Goal: Task Accomplishment & Management: Use online tool/utility

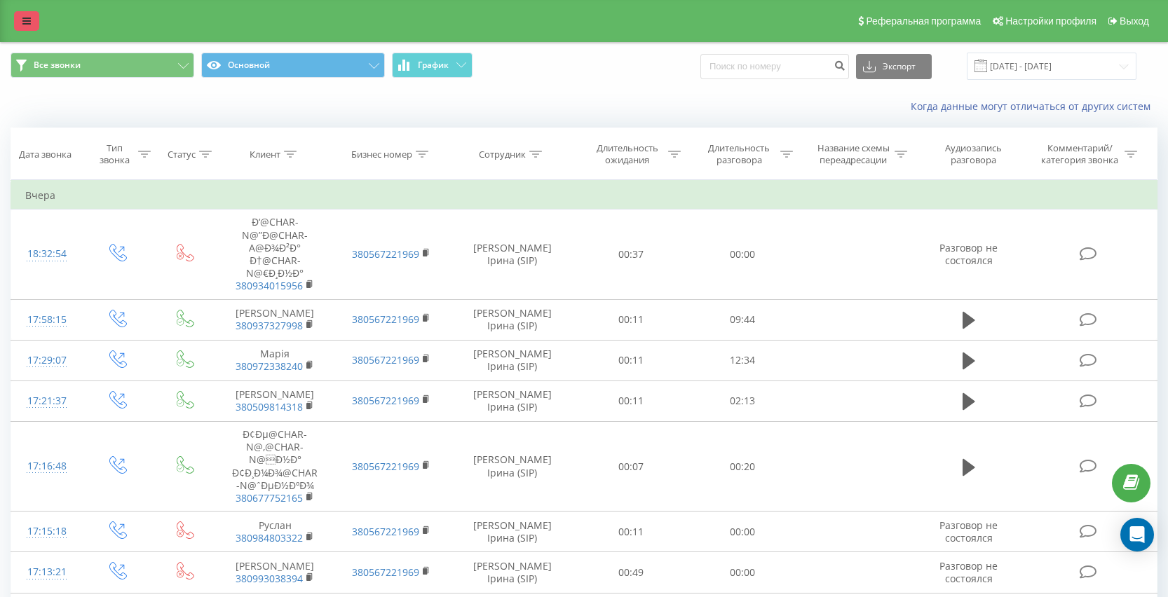
click at [34, 29] on link at bounding box center [26, 21] width 25 height 20
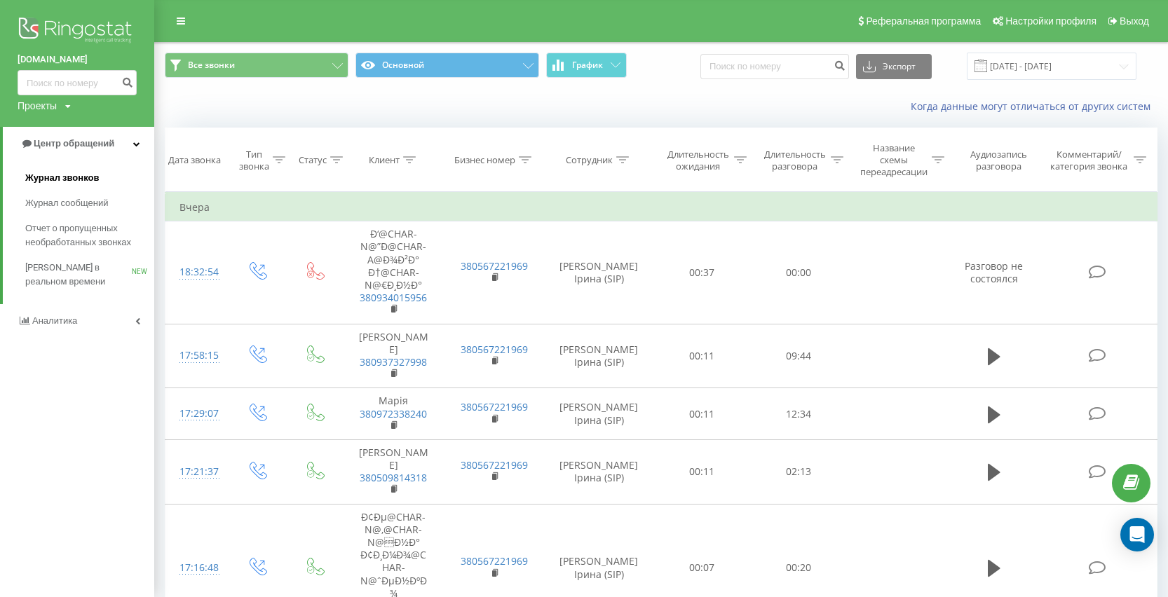
click at [96, 172] on span "Журнал звонков" at bounding box center [62, 178] width 74 height 14
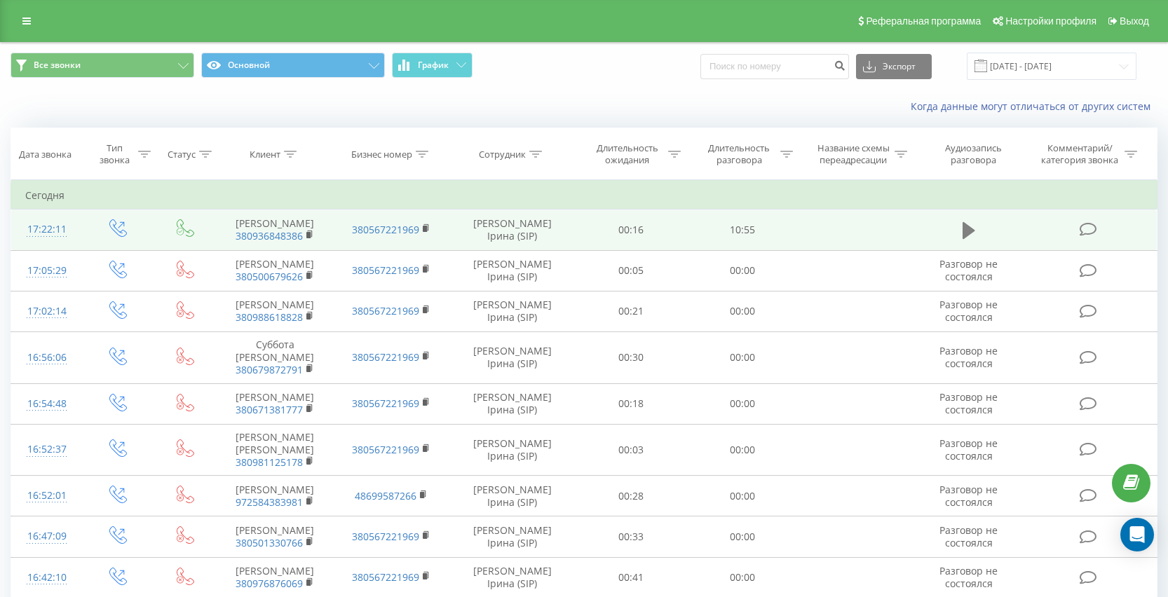
click at [971, 239] on icon at bounding box center [968, 230] width 13 height 17
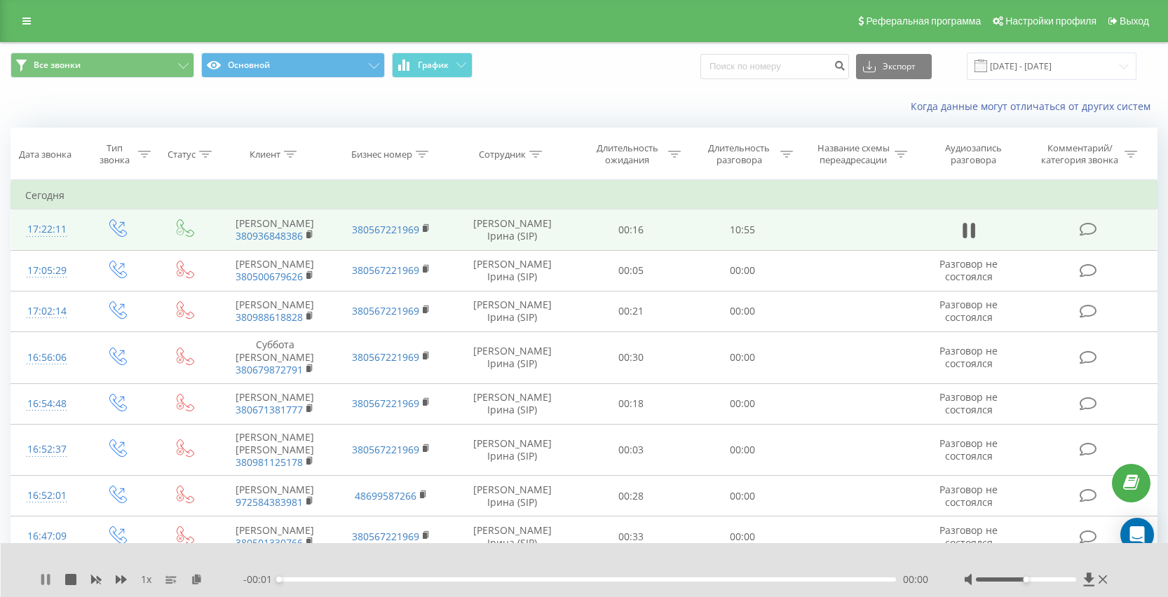
click at [50, 575] on icon at bounding box center [48, 579] width 3 height 11
click at [199, 566] on div at bounding box center [575, 561] width 856 height 15
click at [199, 574] on icon at bounding box center [197, 579] width 12 height 10
